Goal: Task Accomplishment & Management: Manage account settings

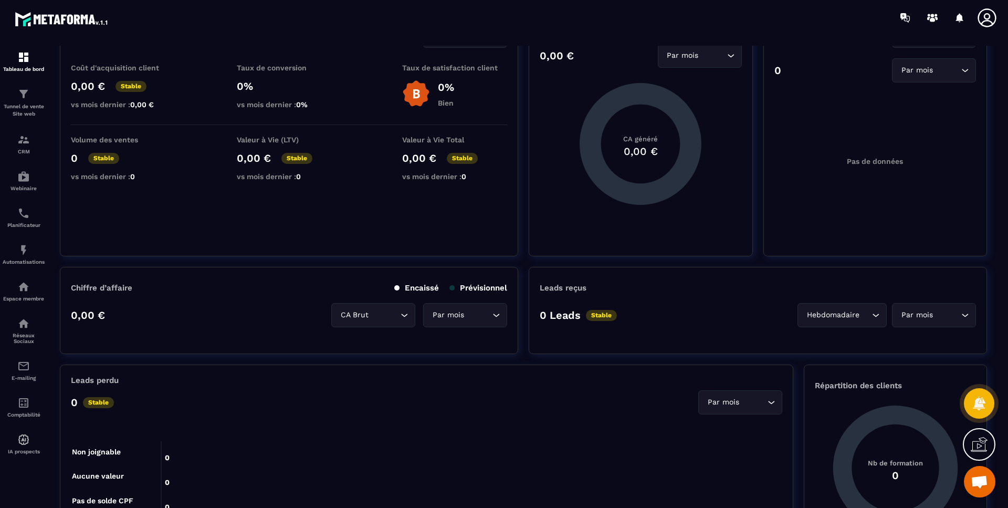
scroll to position [53, 0]
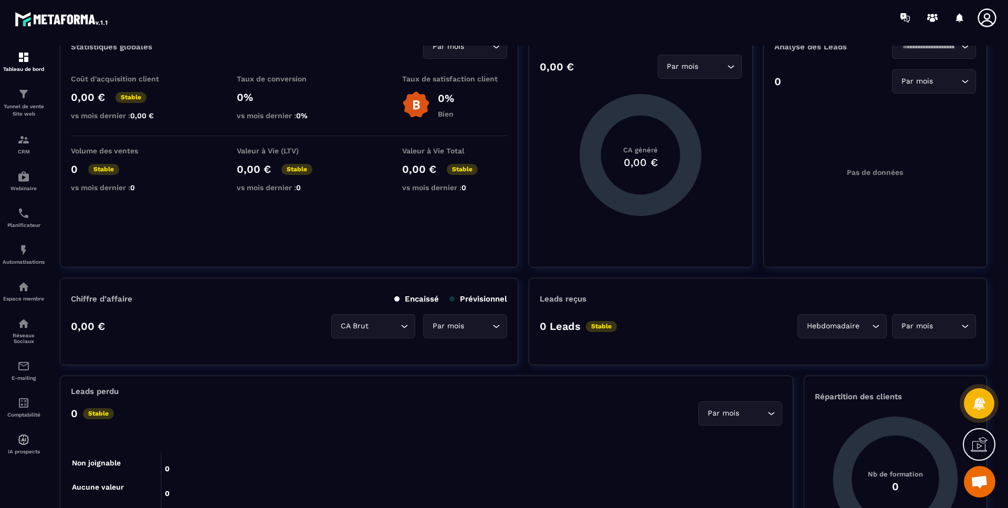
click at [25, 294] on div "Espace membre" at bounding box center [24, 290] width 42 height 21
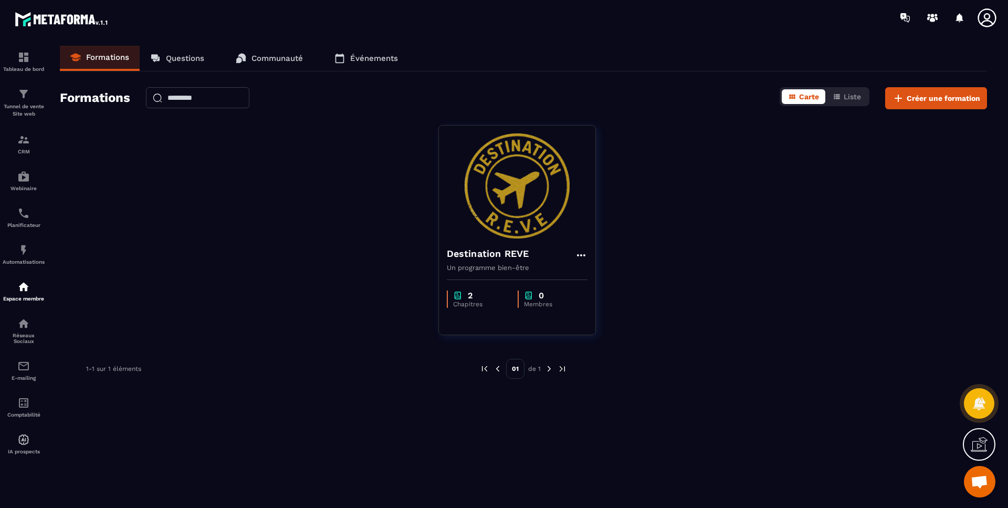
click at [516, 208] on img at bounding box center [517, 185] width 141 height 105
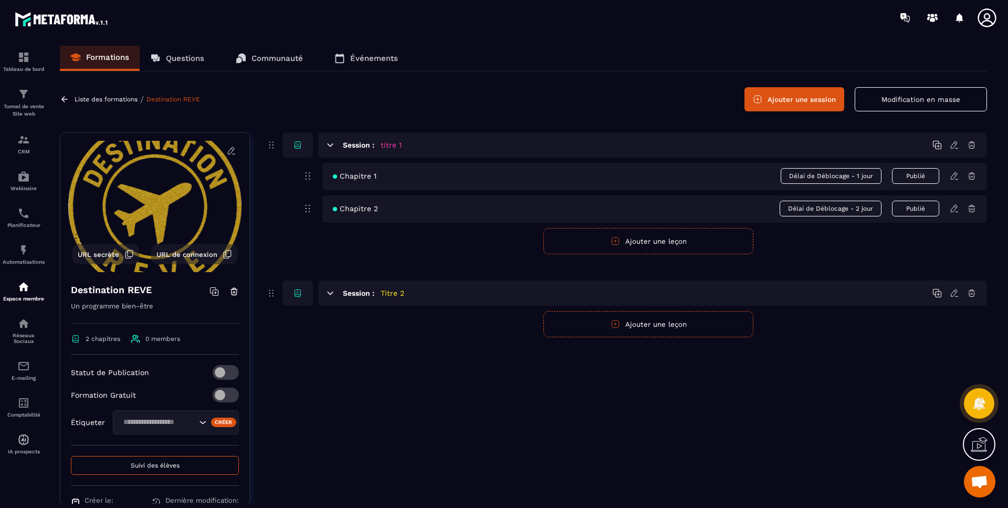
click at [972, 211] on icon at bounding box center [971, 208] width 9 height 9
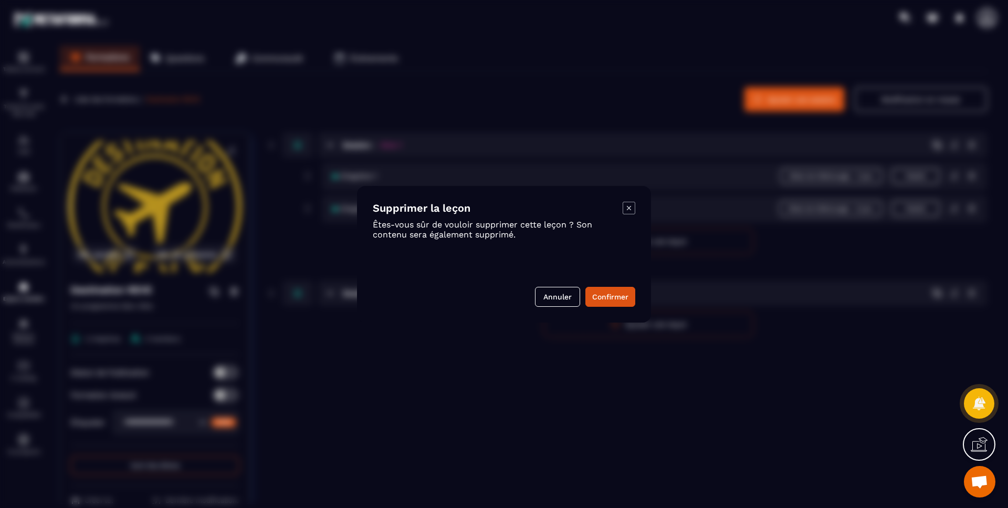
click at [603, 293] on button "Confirmer" at bounding box center [611, 297] width 50 height 20
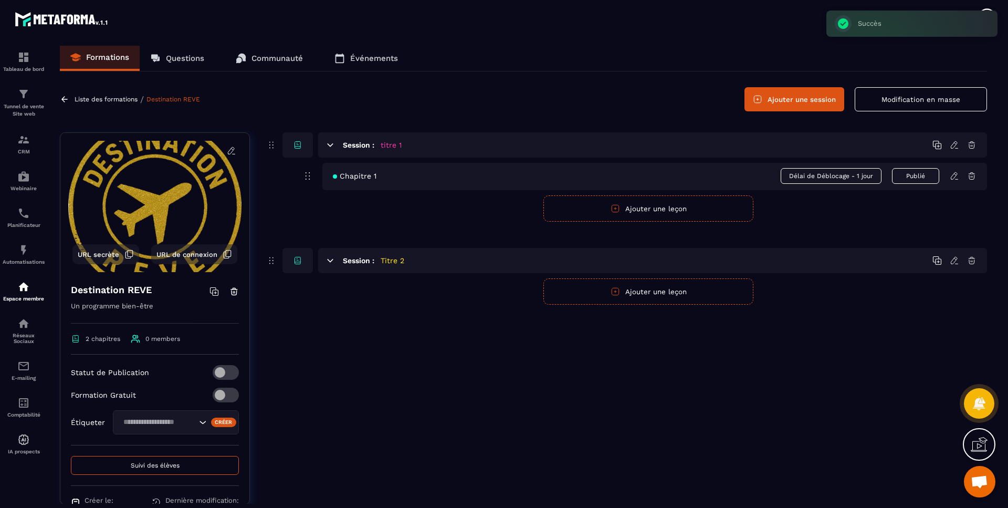
click at [974, 178] on icon at bounding box center [971, 175] width 9 height 9
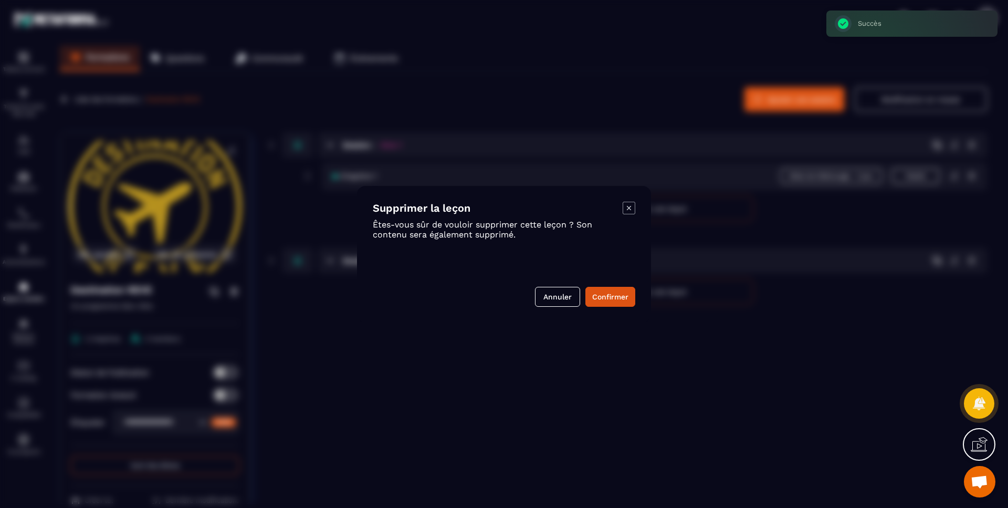
click at [594, 298] on button "Confirmer" at bounding box center [611, 297] width 50 height 20
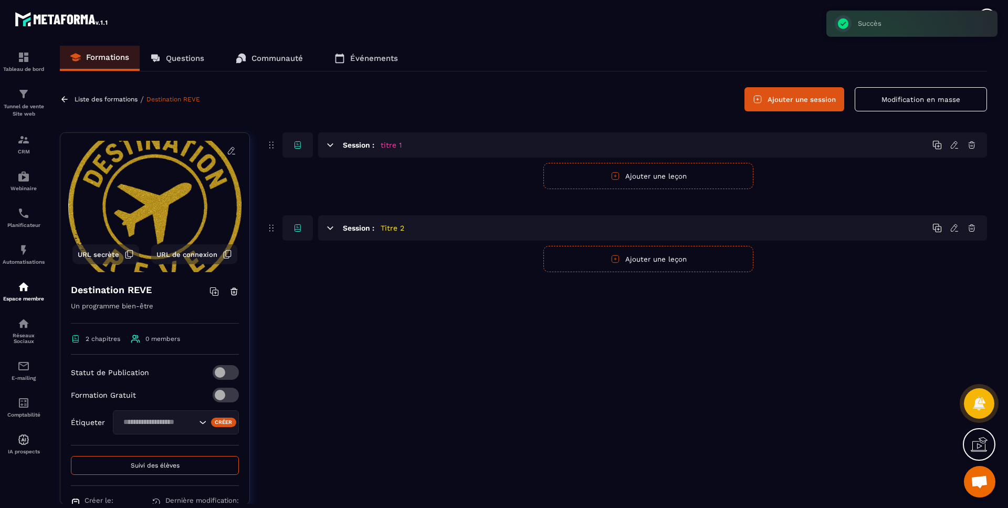
click at [973, 229] on icon at bounding box center [972, 228] width 6 height 7
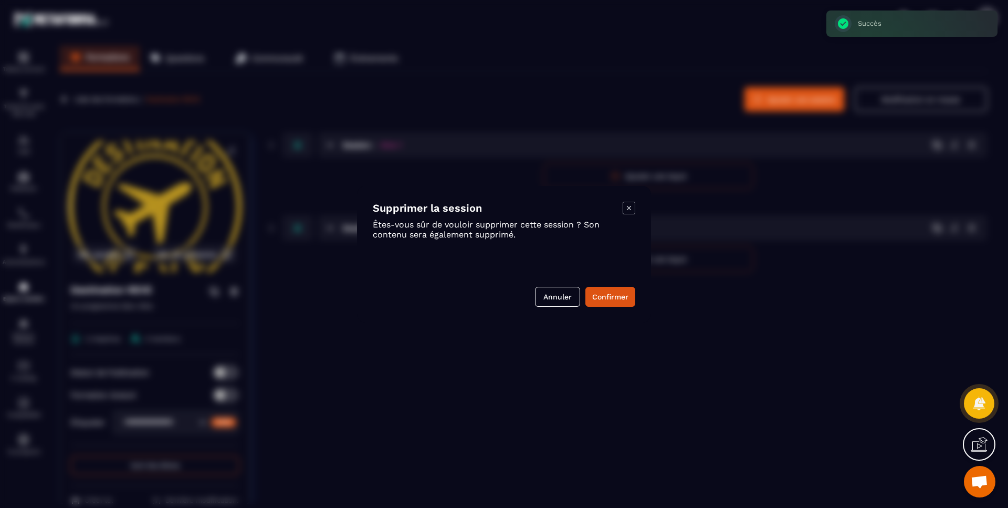
click at [638, 294] on div "Supprimer la session Êtes-vous sûr de vouloir supprimer cette session ? Son con…" at bounding box center [504, 254] width 294 height 137
click at [608, 301] on button "Confirmer" at bounding box center [611, 297] width 50 height 20
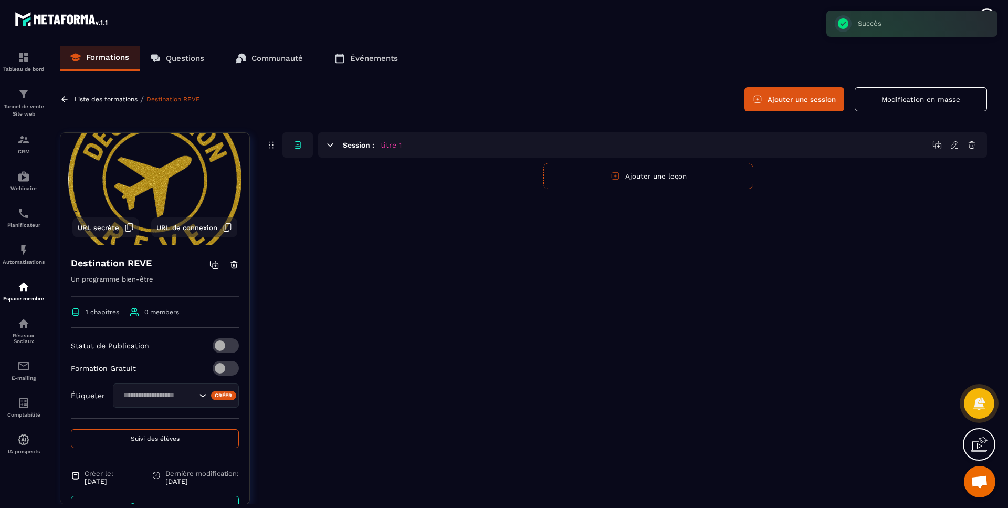
scroll to position [53, 0]
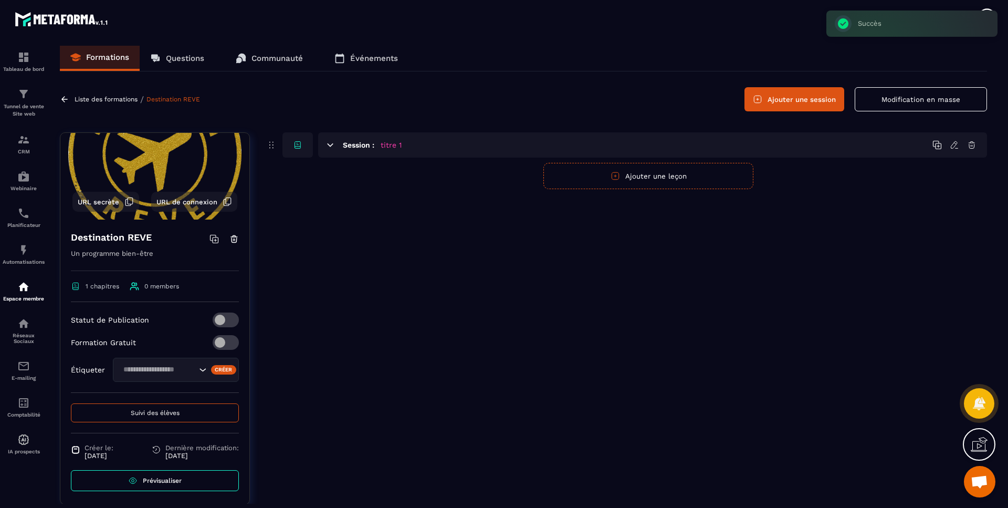
click at [221, 320] on span at bounding box center [226, 319] width 26 height 15
click at [217, 321] on span at bounding box center [226, 319] width 26 height 15
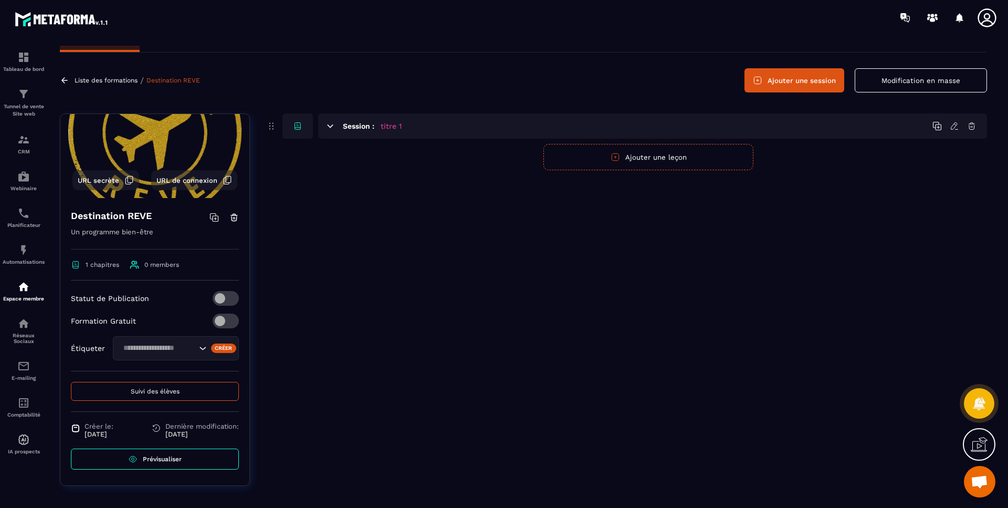
scroll to position [27, 0]
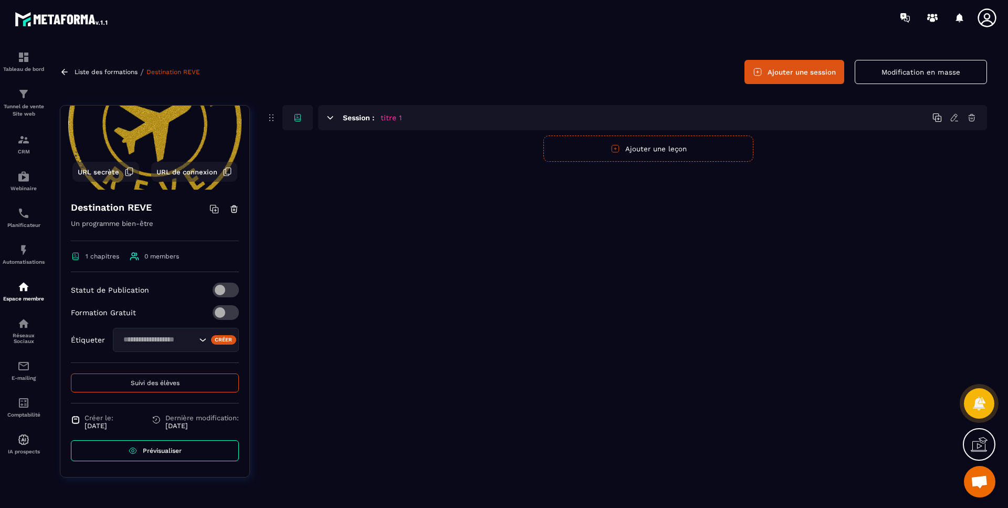
click at [172, 339] on input "Search for option" at bounding box center [158, 340] width 77 height 12
click at [175, 340] on input "Search for option" at bounding box center [158, 340] width 77 height 12
click at [212, 342] on div "Créer" at bounding box center [224, 339] width 26 height 9
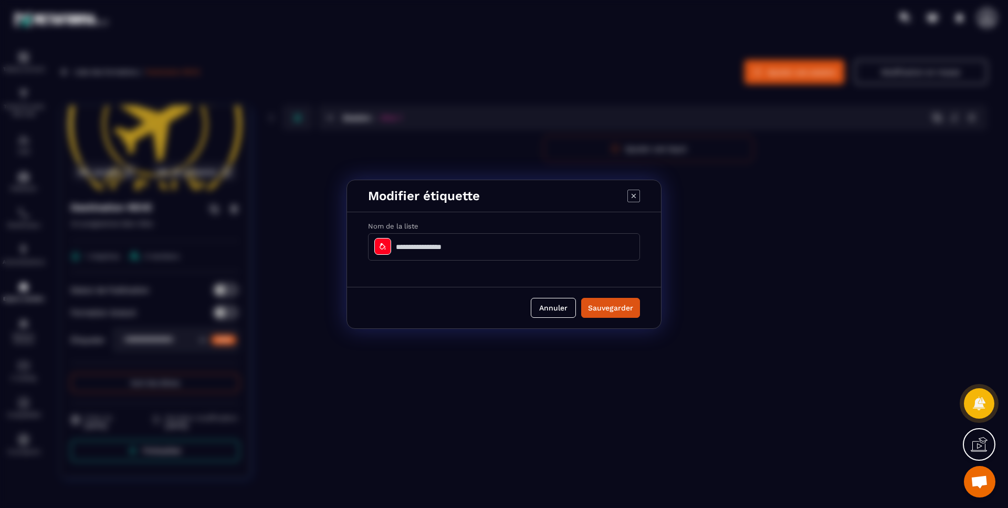
click at [567, 311] on button "Annuler" at bounding box center [553, 308] width 45 height 20
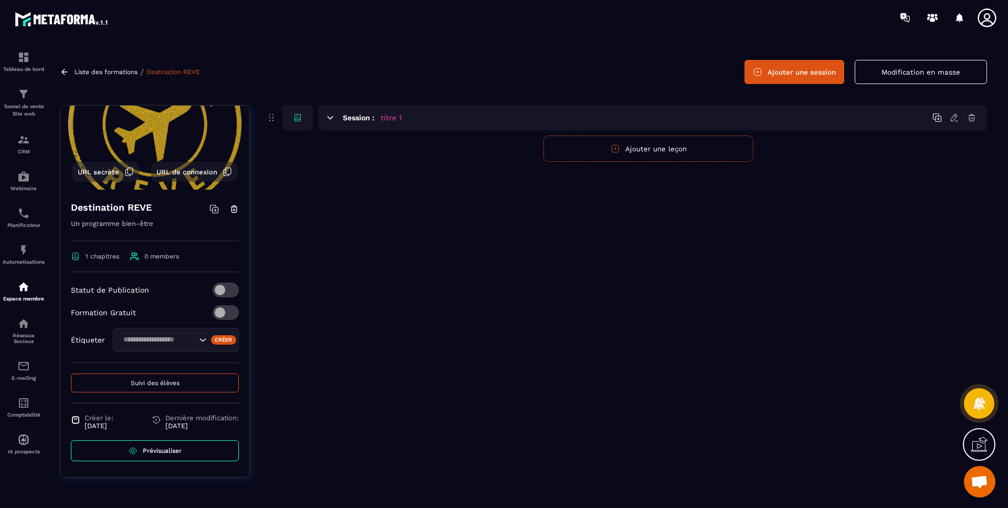
click at [24, 296] on p "Espace membre" at bounding box center [24, 299] width 42 height 6
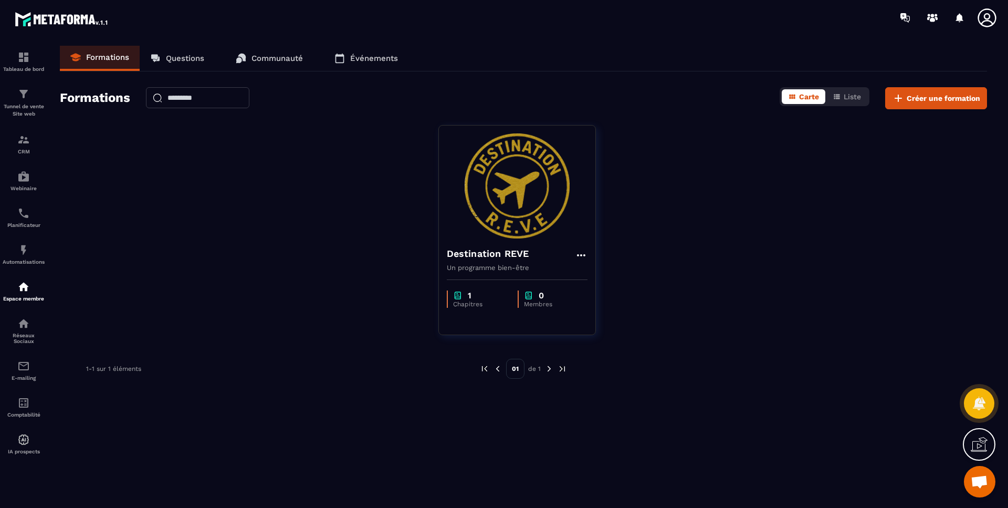
click at [17, 138] on div "CRM" at bounding box center [24, 143] width 42 height 21
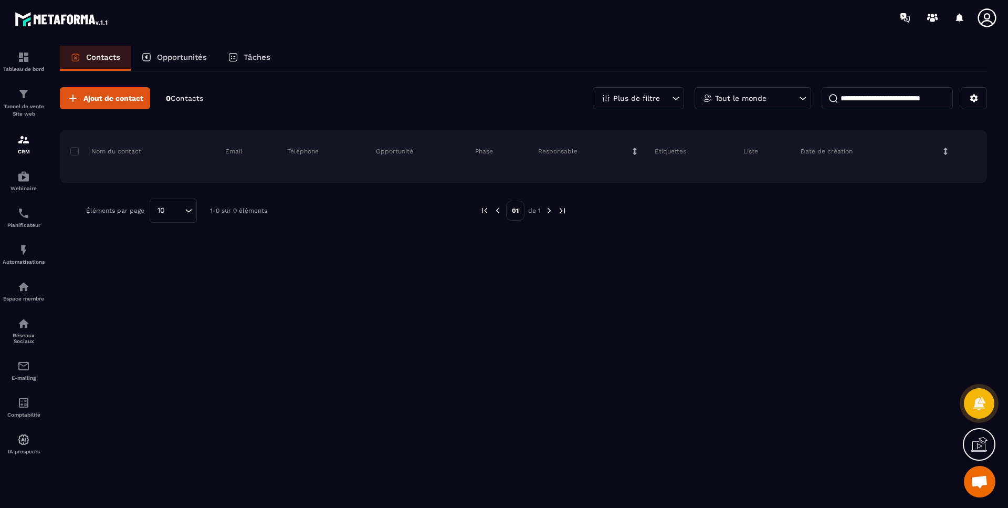
click at [108, 99] on span "Ajout de contact" at bounding box center [113, 98] width 60 height 11
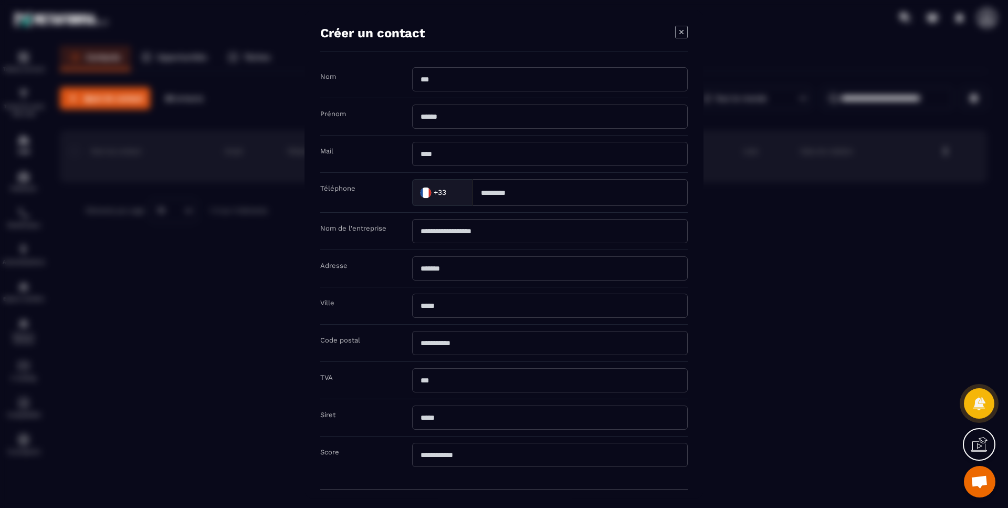
click at [680, 32] on icon "Modal window" at bounding box center [681, 31] width 13 height 13
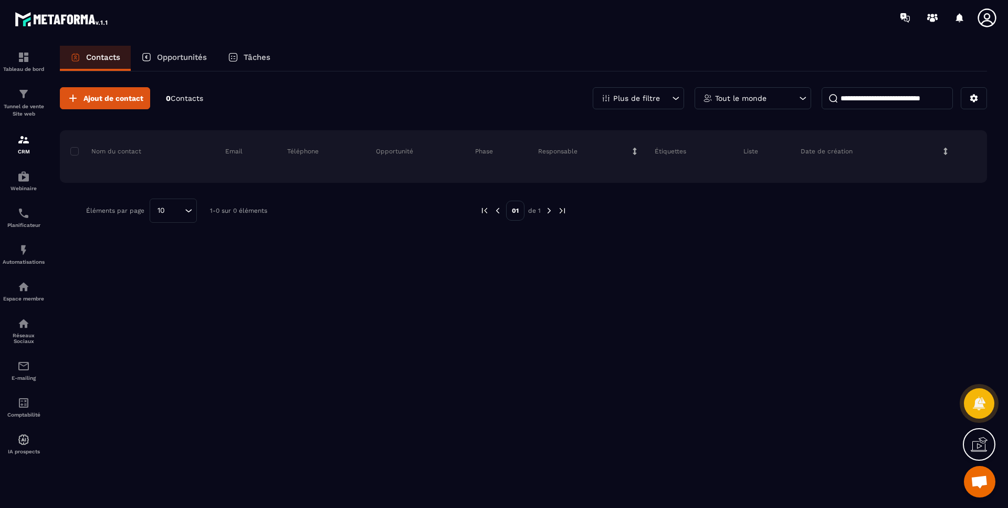
click at [634, 154] on icon at bounding box center [634, 151] width 7 height 7
click at [665, 146] on div "Étiquettes" at bounding box center [691, 151] width 89 height 21
click at [180, 64] on div "Opportunités" at bounding box center [174, 58] width 87 height 25
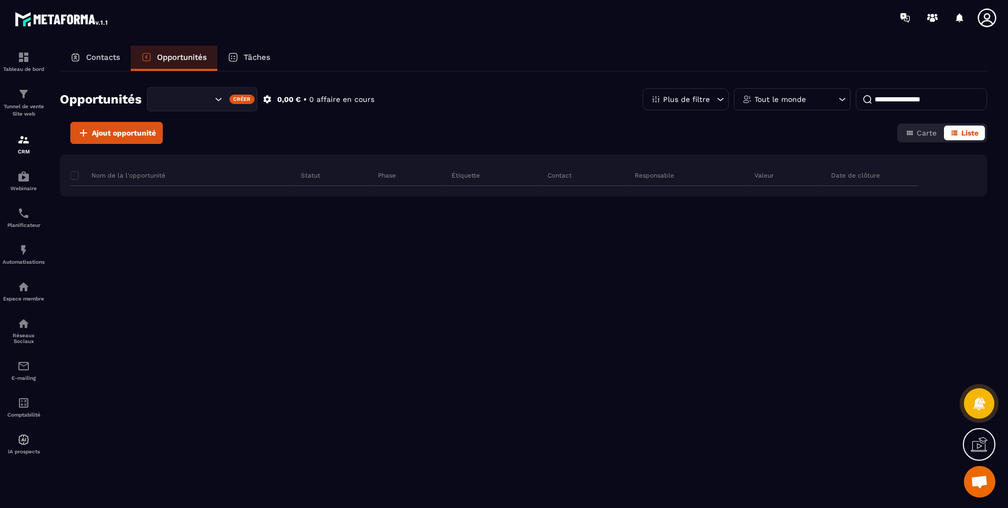
click at [256, 57] on p "Tâches" at bounding box center [257, 57] width 27 height 9
